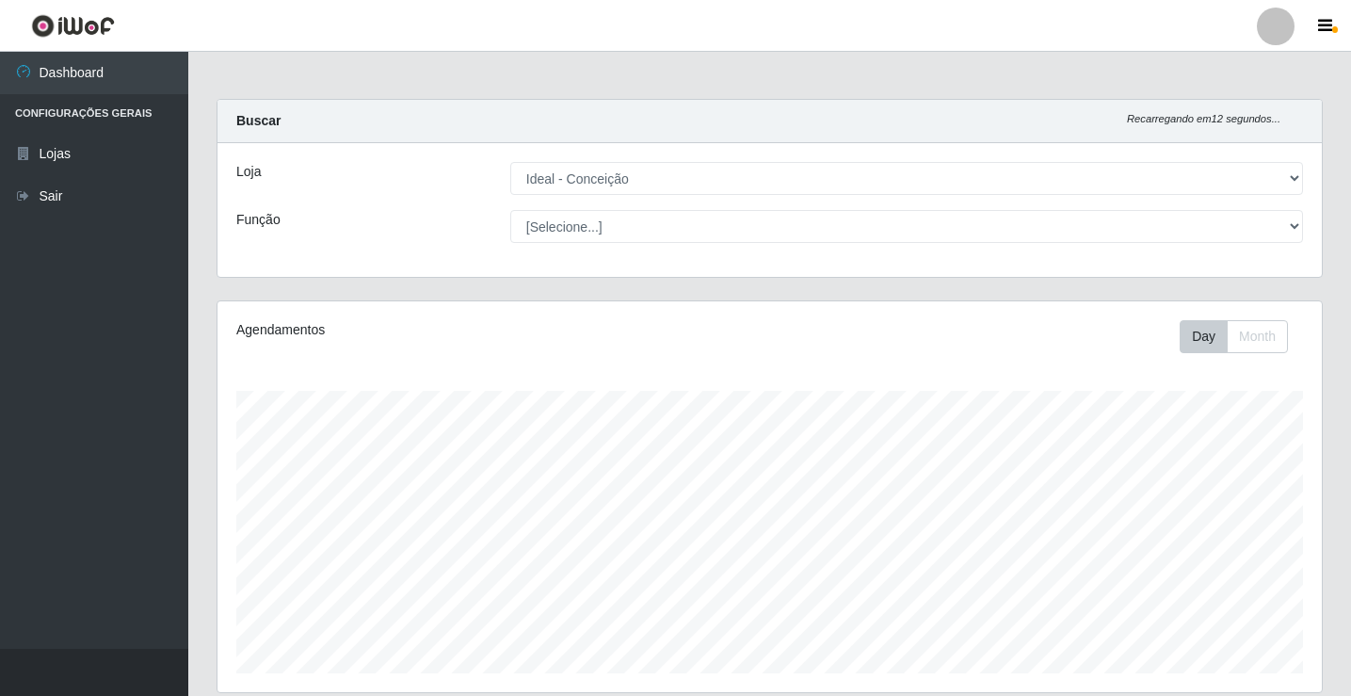
select select "231"
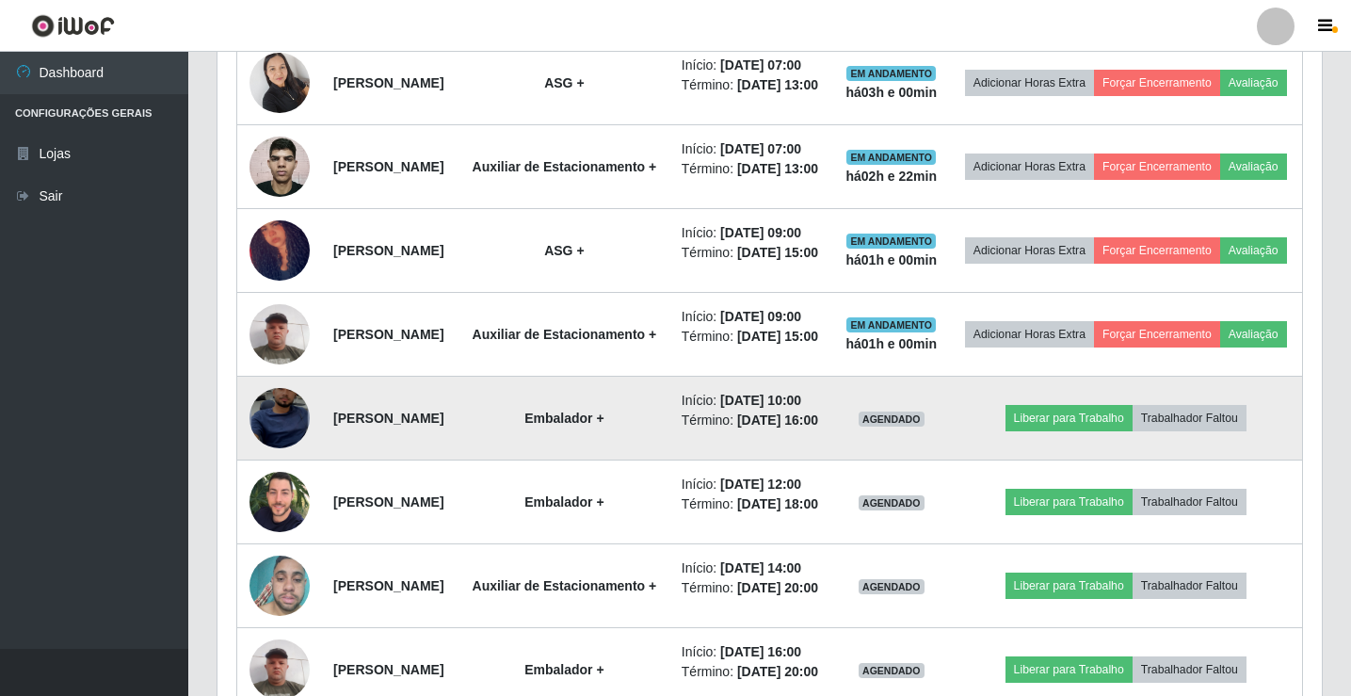
scroll to position [879, 0]
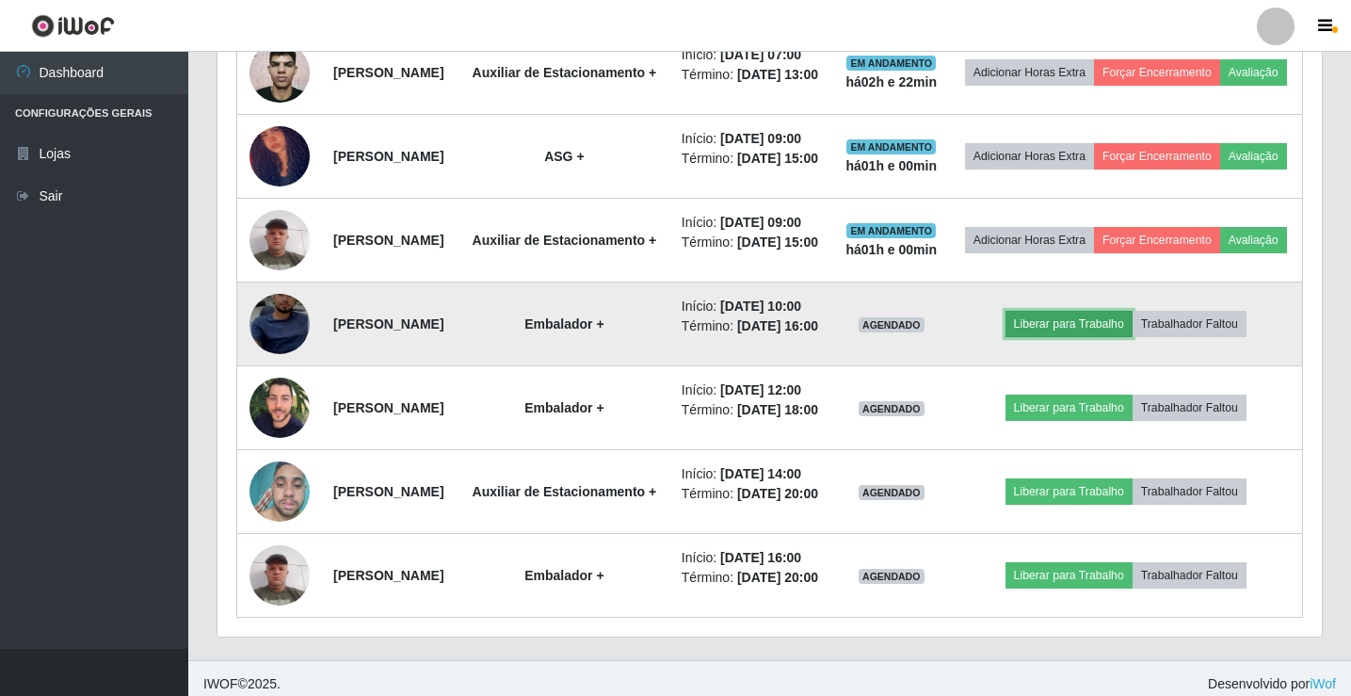
click at [1098, 337] on button "Liberar para Trabalho" at bounding box center [1069, 324] width 127 height 26
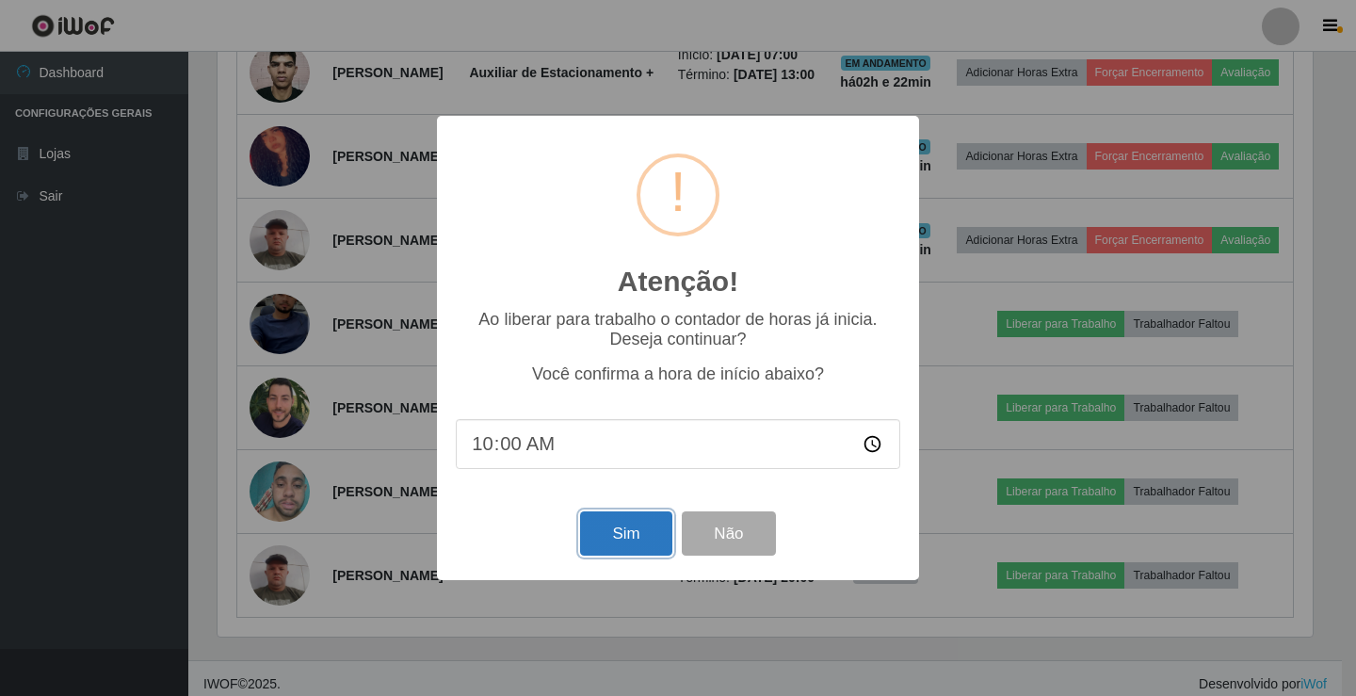
click at [626, 549] on button "Sim" at bounding box center [625, 533] width 91 height 44
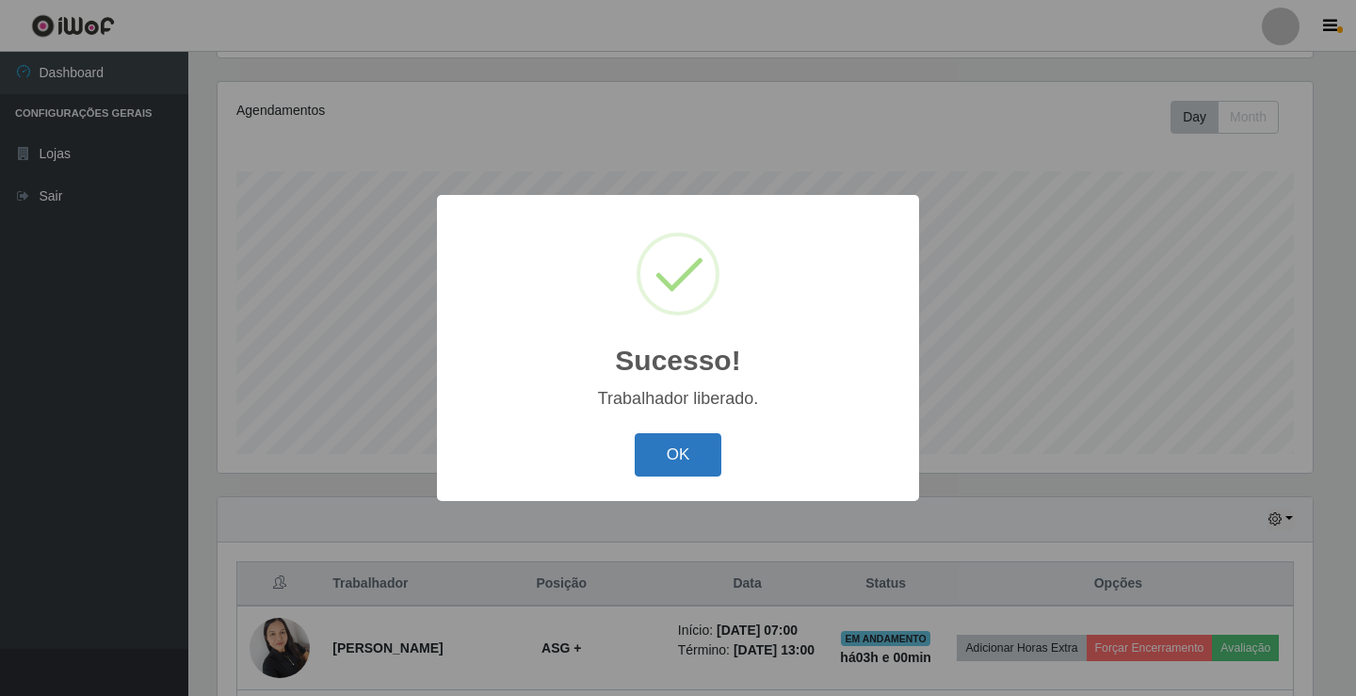
click at [677, 444] on button "OK" at bounding box center [679, 455] width 88 height 44
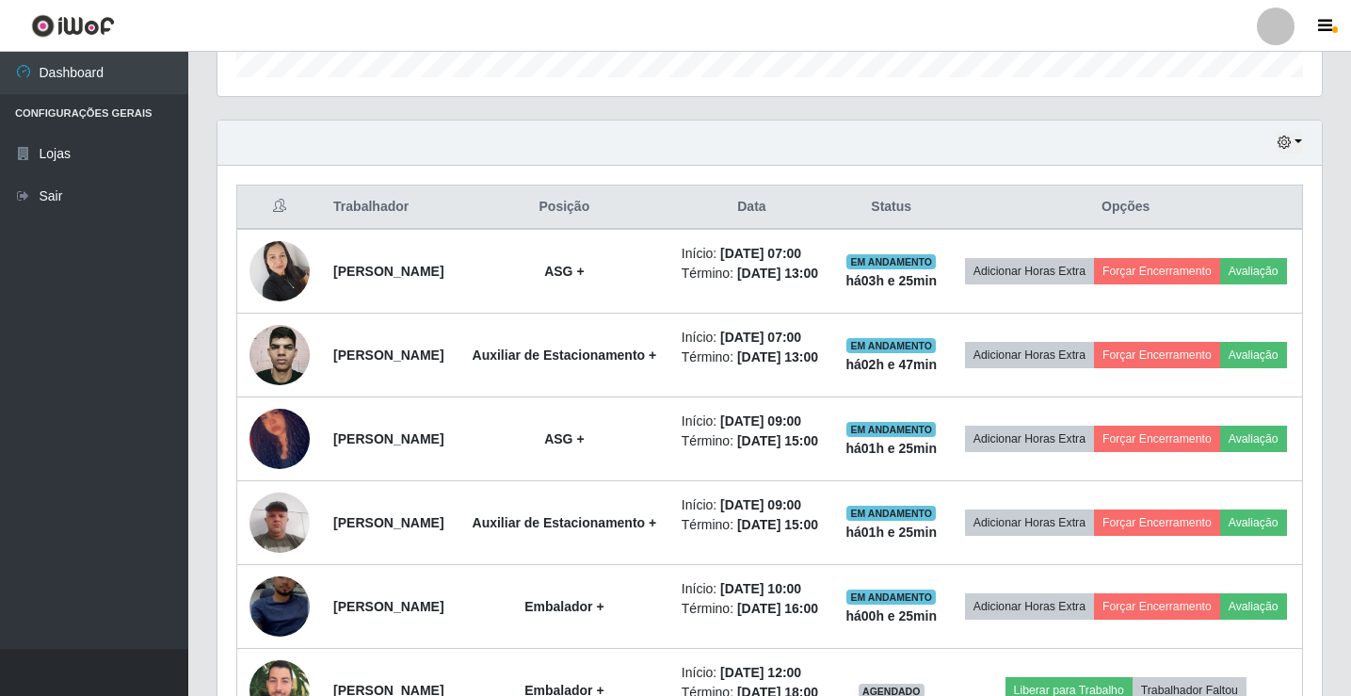
scroll to position [125, 0]
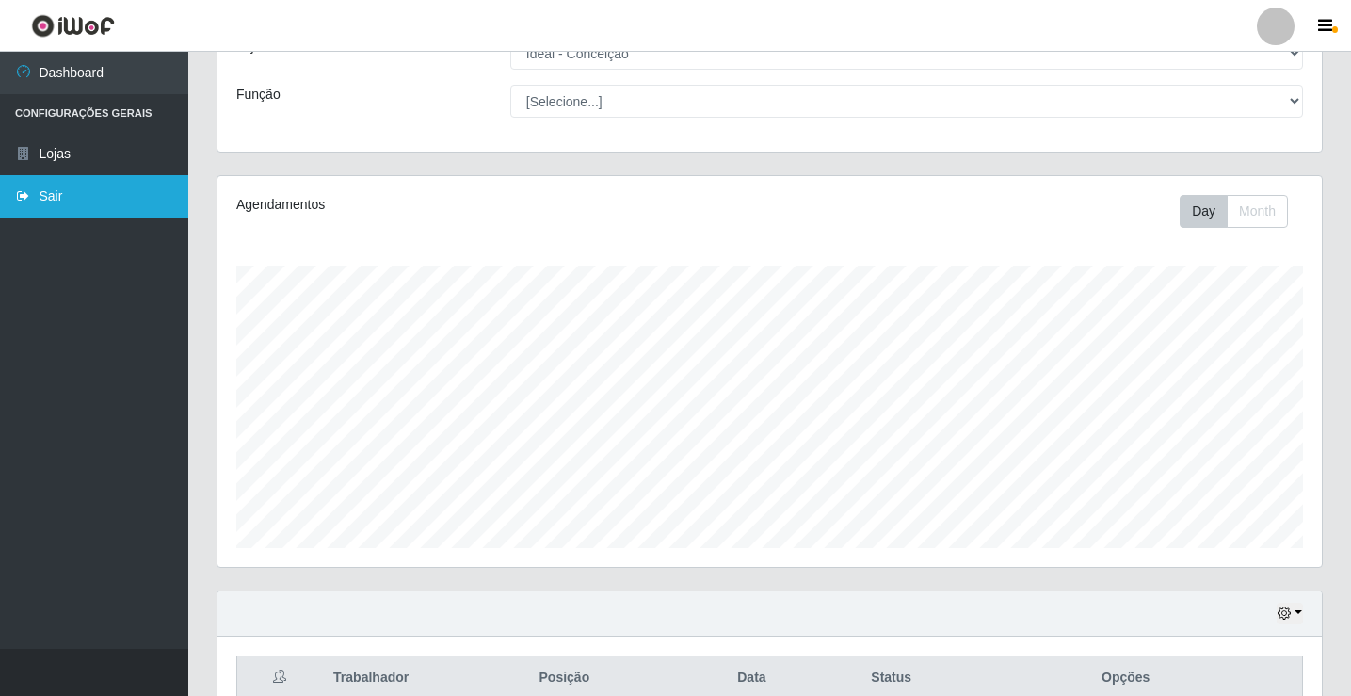
click at [60, 197] on link "Sair" at bounding box center [94, 196] width 188 height 42
